Goal: Use online tool/utility: Utilize a website feature to perform a specific function

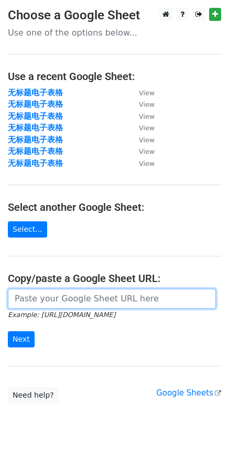
paste input "[URL][DOMAIN_NAME]"
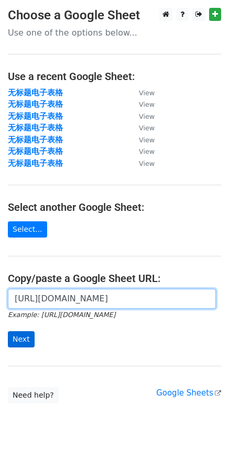
type input "[URL][DOMAIN_NAME]"
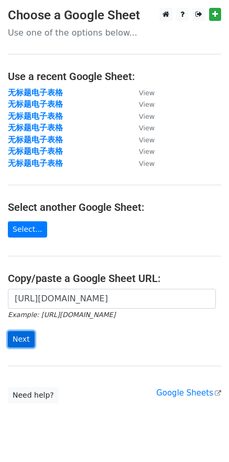
click at [16, 340] on input "Next" at bounding box center [21, 340] width 27 height 16
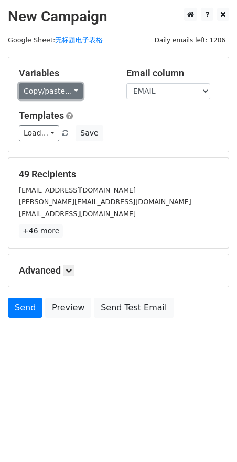
click at [52, 92] on link "Copy/paste..." at bounding box center [51, 91] width 64 height 16
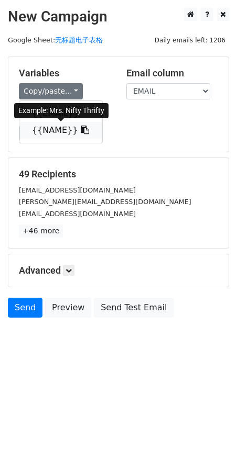
click at [51, 134] on link "{{NAME}}" at bounding box center [60, 130] width 83 height 17
